Goal: Navigation & Orientation: Find specific page/section

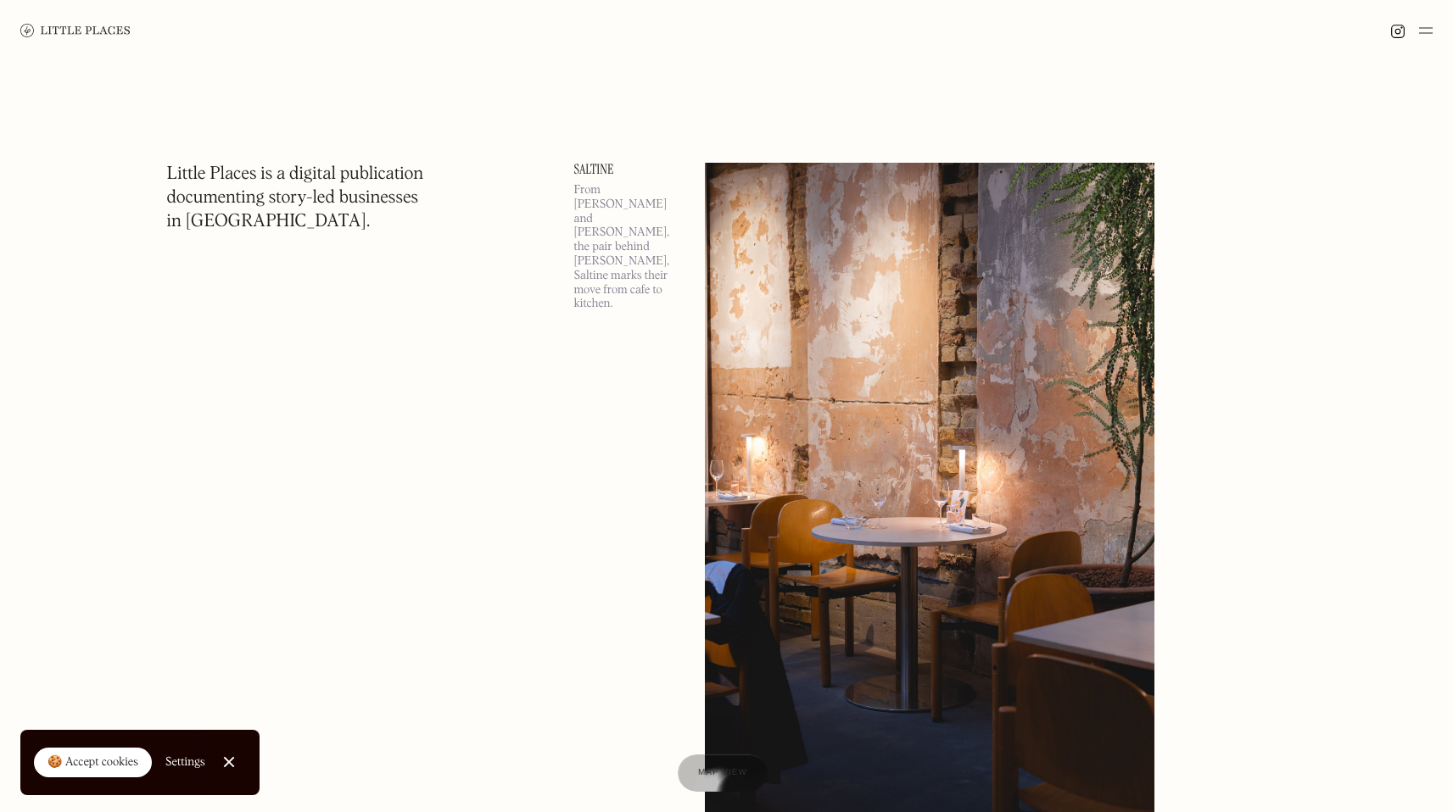
click at [1425, 25] on img at bounding box center [1426, 30] width 14 height 20
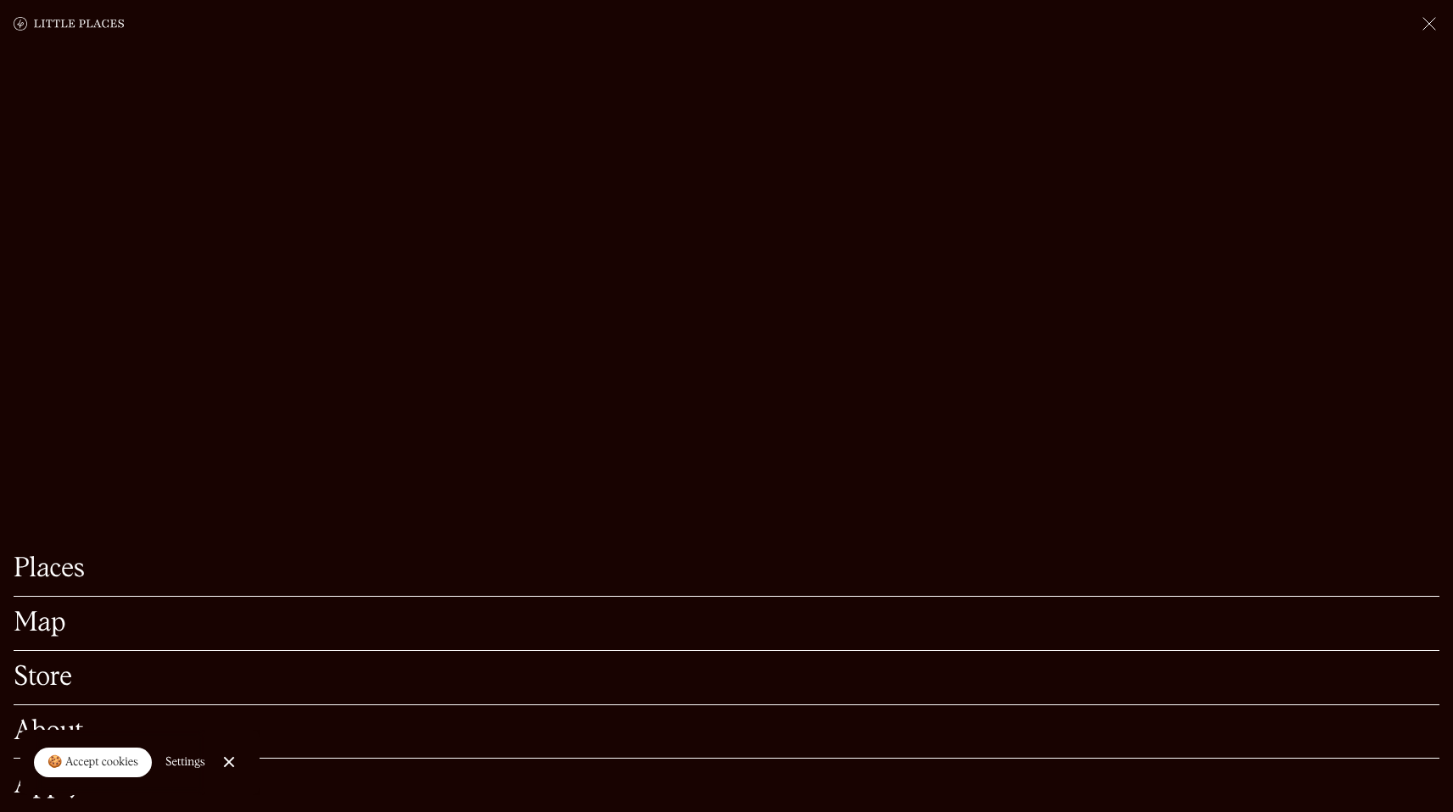
click at [30, 611] on link "Map" at bounding box center [727, 624] width 1426 height 26
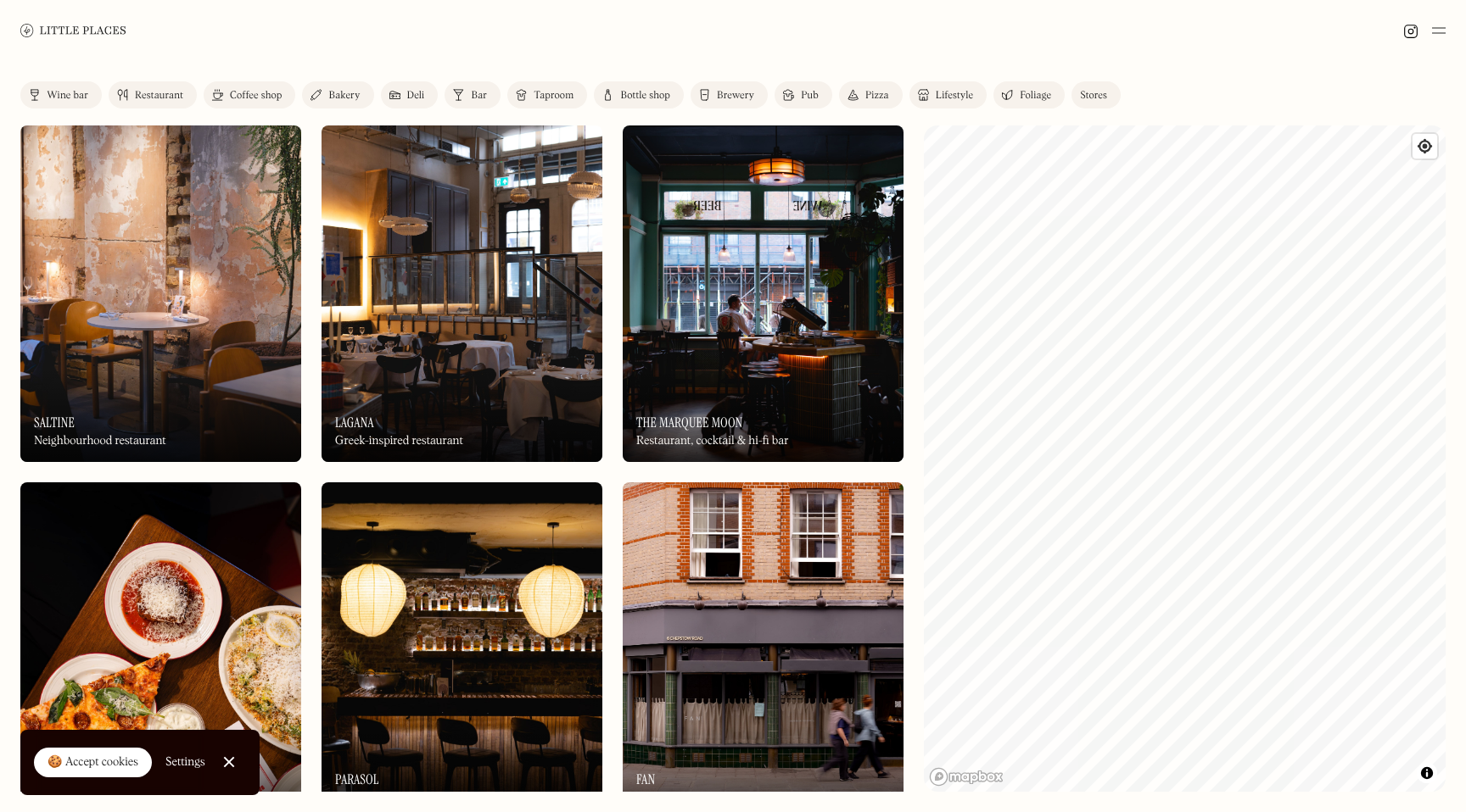
click at [968, 778] on link "Mapbox homepage" at bounding box center [966, 778] width 75 height 20
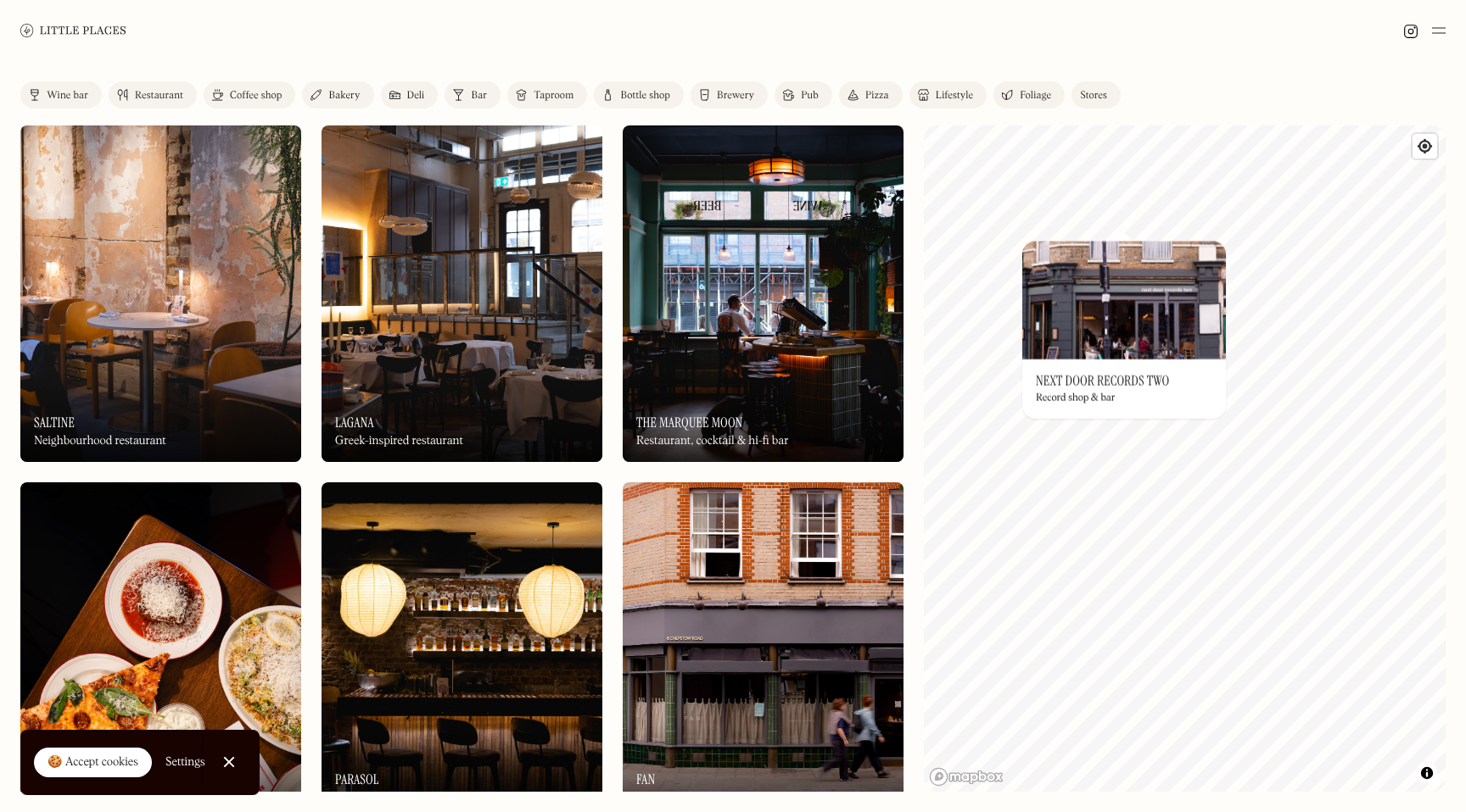
click at [1094, 314] on div "© Mapbox © OpenStreetMap Improve this map On Our Radar Next Door Records Two Re…" at bounding box center [1185, 459] width 522 height 667
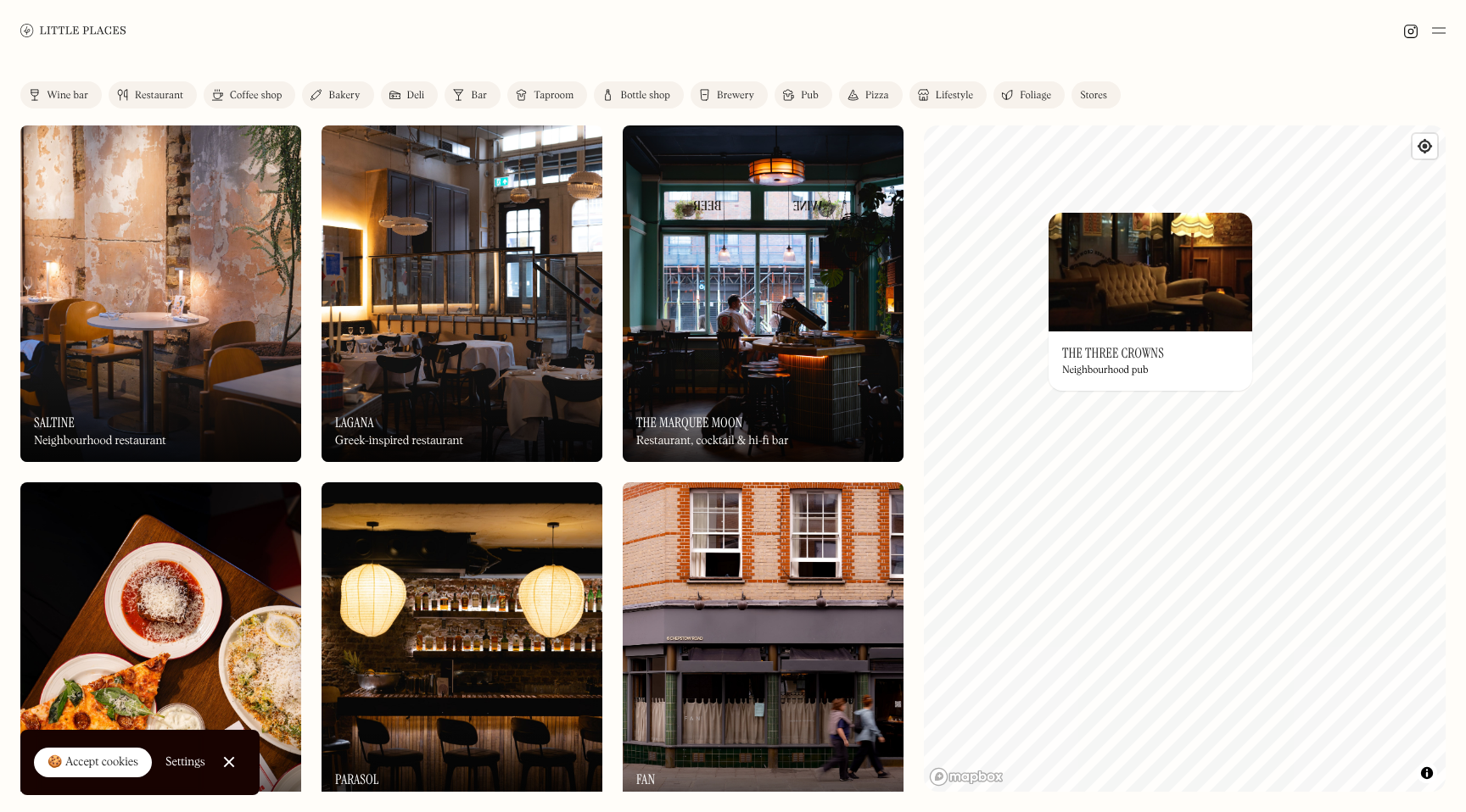
click at [1065, 214] on img at bounding box center [1150, 272] width 204 height 119
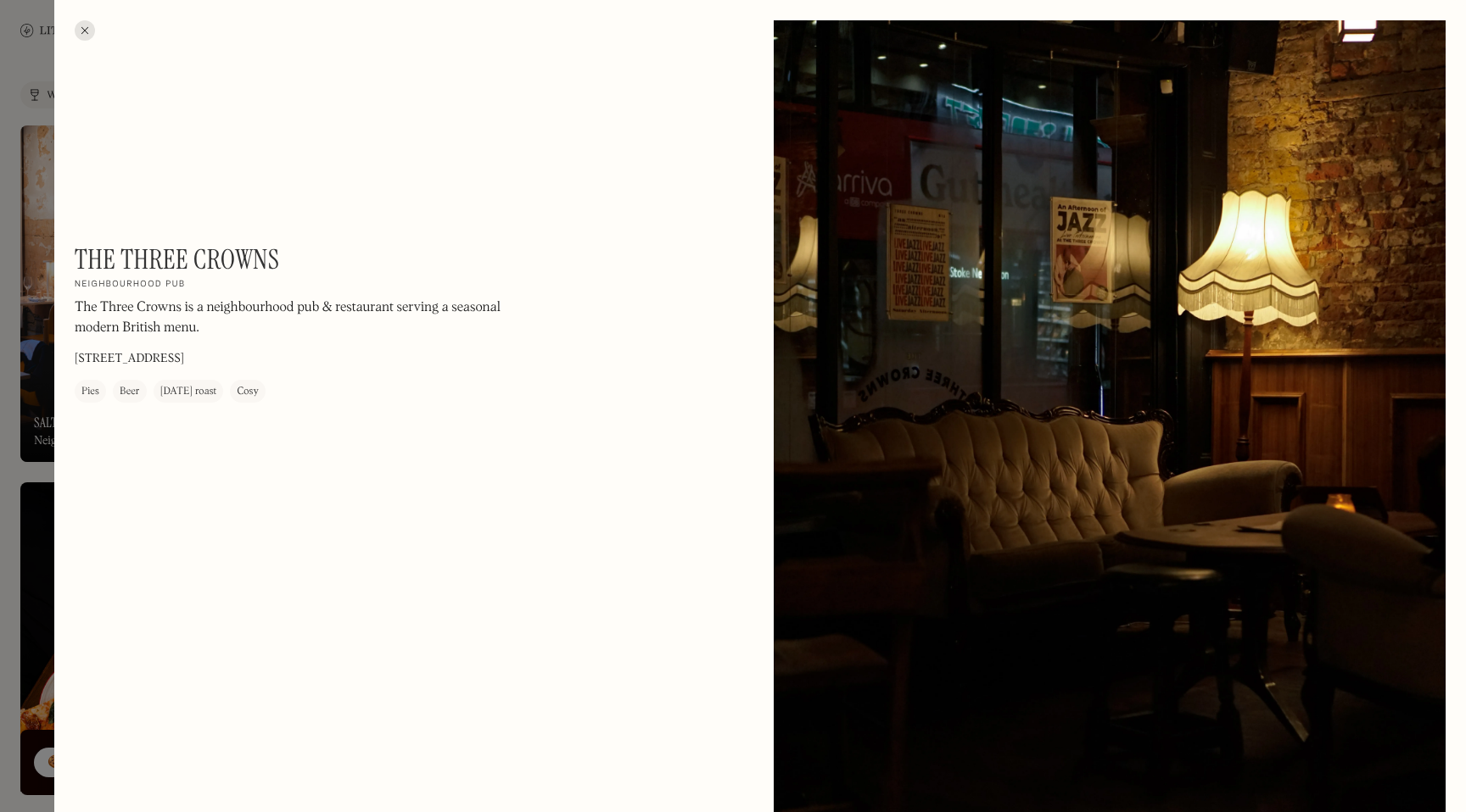
click at [76, 29] on div at bounding box center [85, 30] width 20 height 20
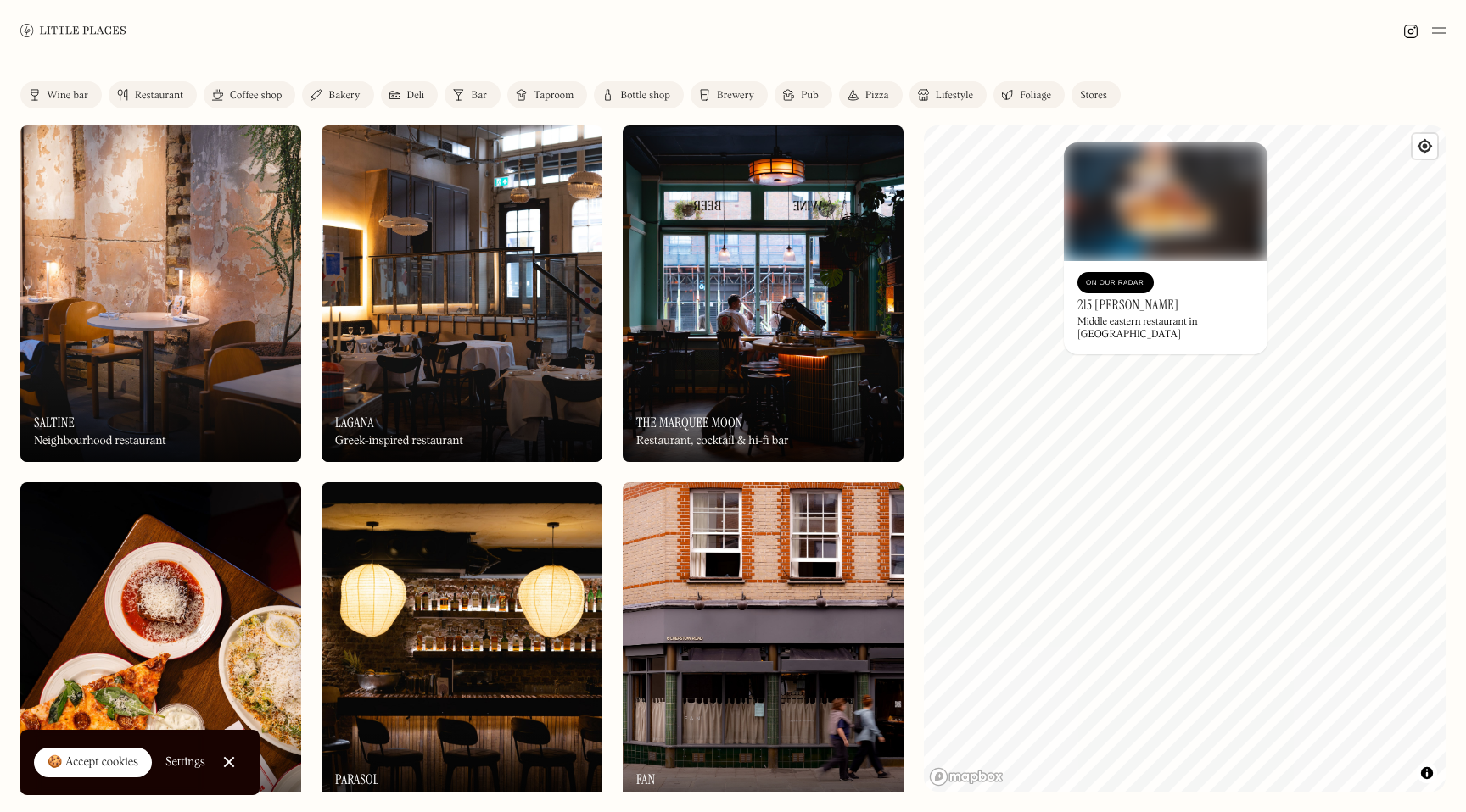
click at [1113, 282] on div "On Our Radar" at bounding box center [1115, 283] width 59 height 17
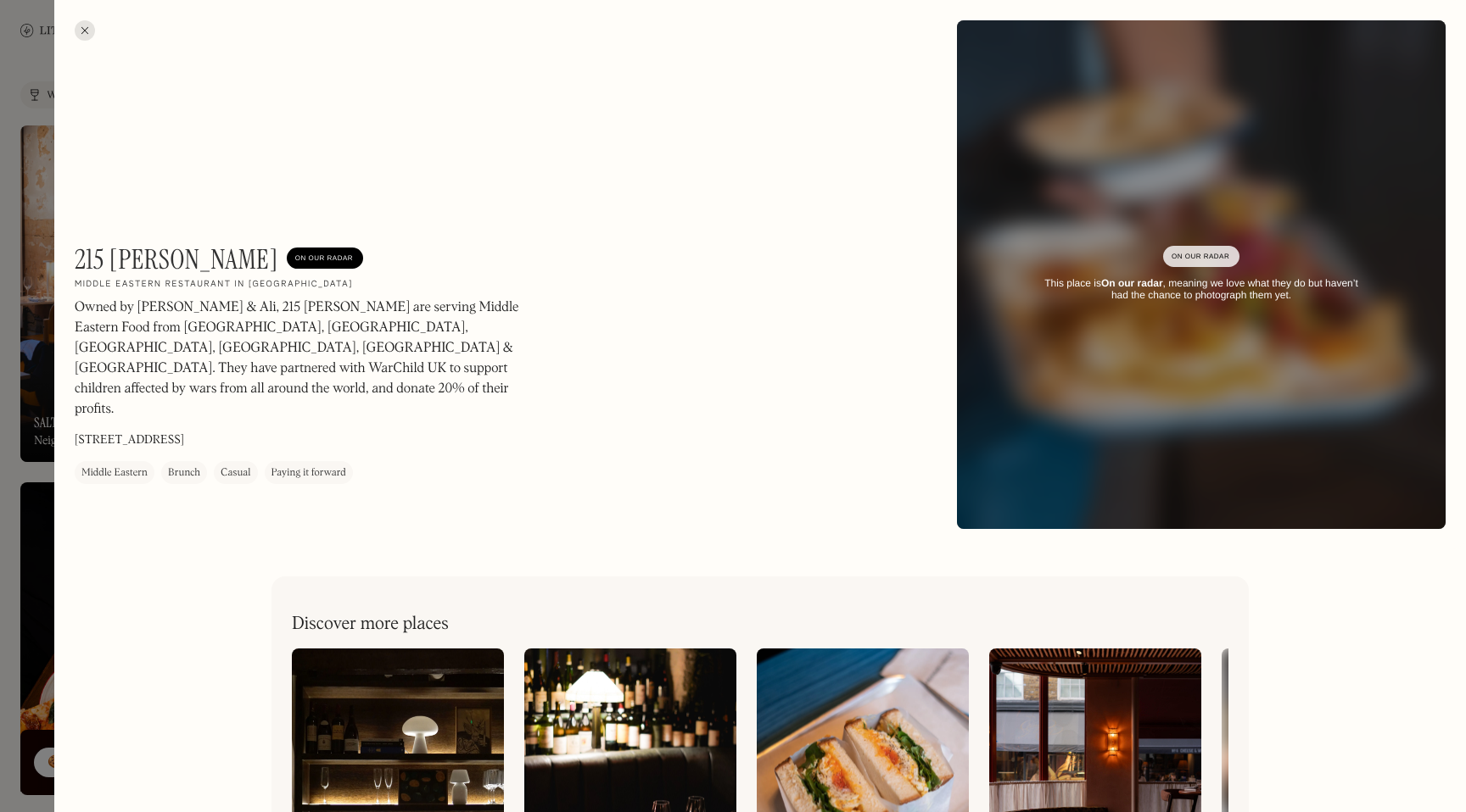
click at [1204, 256] on div "On Our Radar" at bounding box center [1200, 256] width 59 height 17
click at [1142, 290] on div "This place is On our radar , meaning we love what they do but haven’t had the c…" at bounding box center [1201, 289] width 332 height 25
drag, startPoint x: 78, startPoint y: 260, endPoint x: 202, endPoint y: 266, distance: 124.0
click at [201, 262] on h1 "215 Hackney" at bounding box center [177, 259] width 204 height 32
copy h1 "215 Hackney"
